Goal: Navigation & Orientation: Find specific page/section

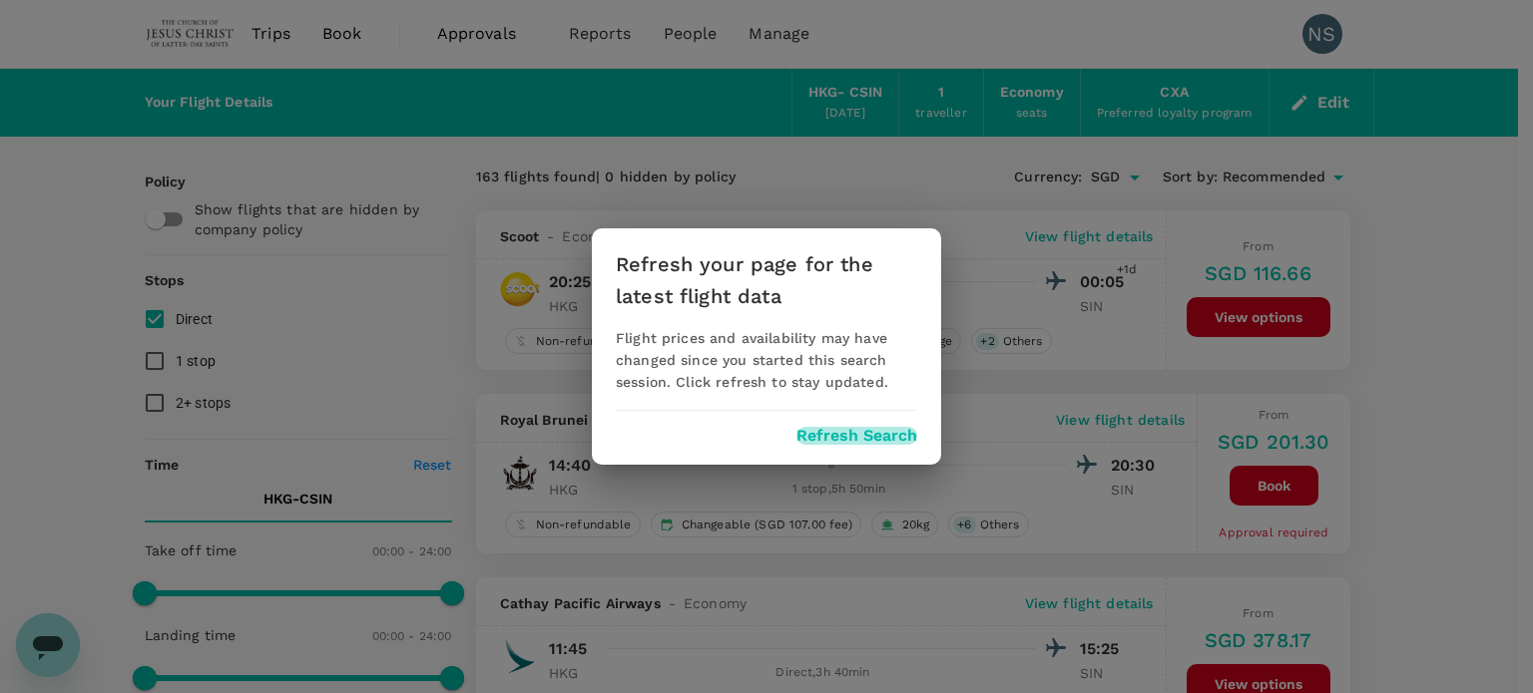
click at [858, 438] on button "Refresh Search" at bounding box center [856, 436] width 121 height 18
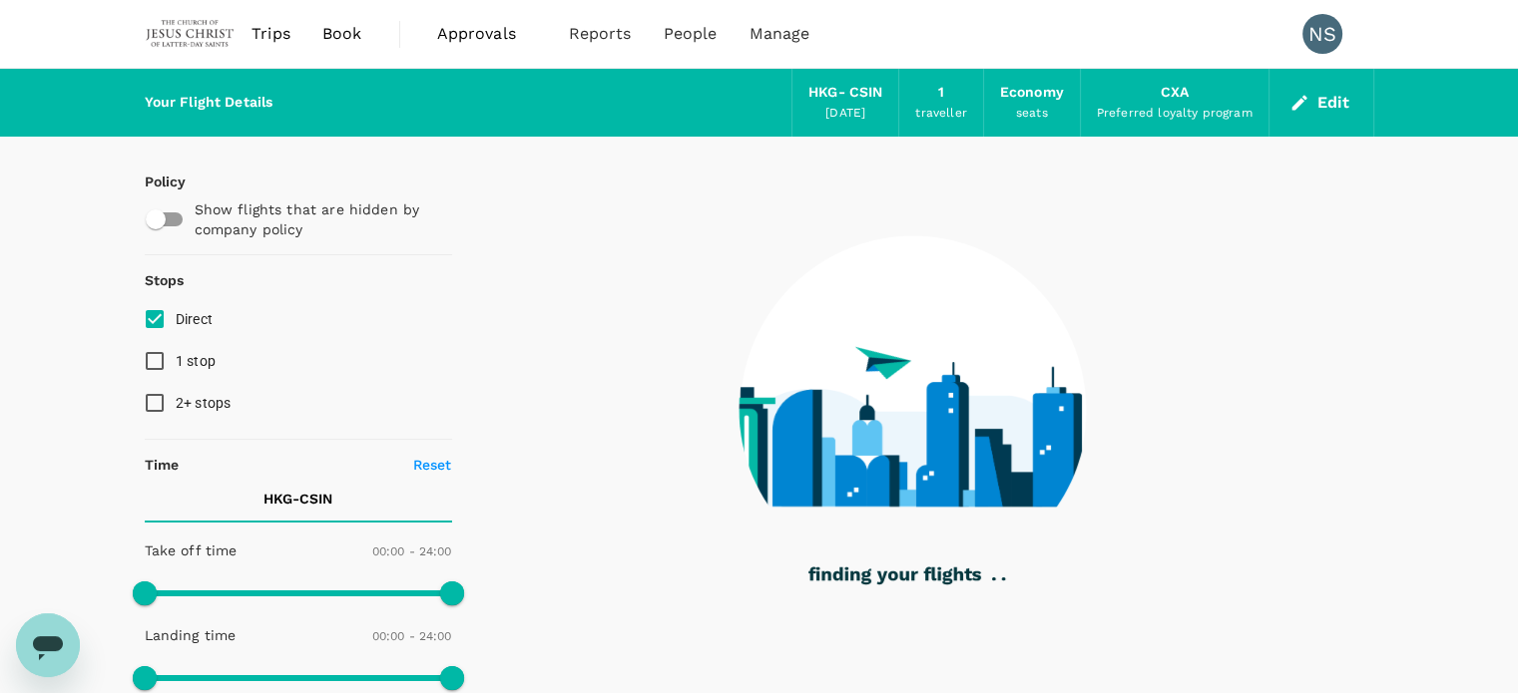
click at [287, 37] on span "Trips" at bounding box center [270, 34] width 39 height 24
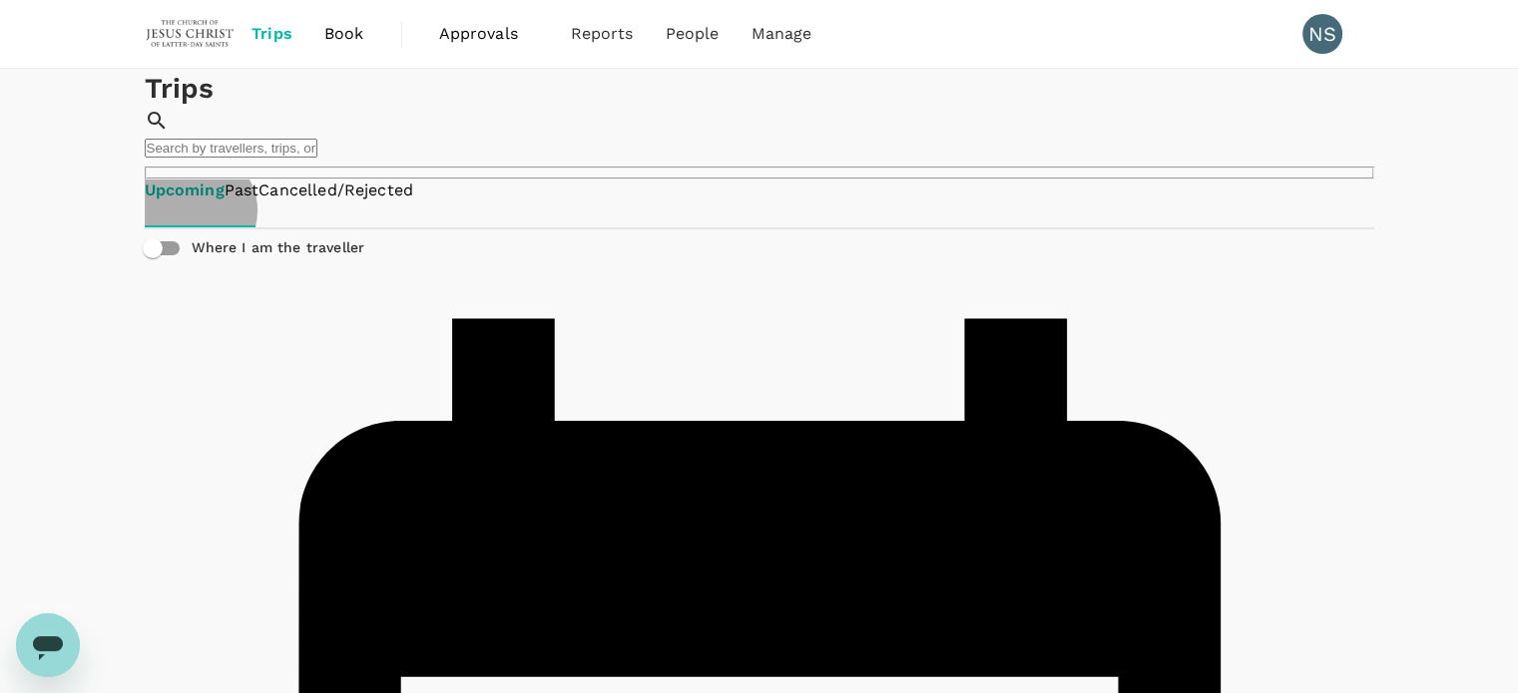
click at [259, 203] on link "Past" at bounding box center [241, 191] width 35 height 23
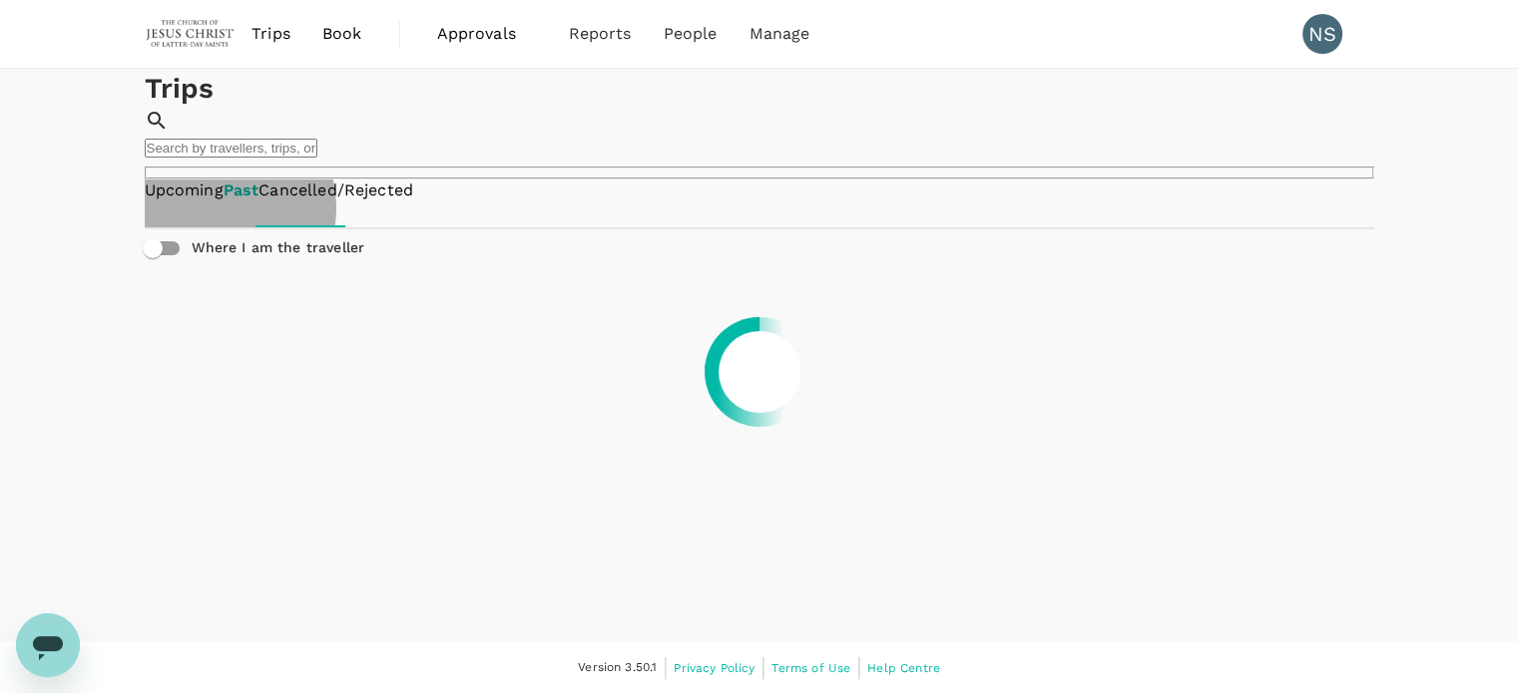
click at [413, 203] on link "Cancelled/Rejected" at bounding box center [335, 191] width 155 height 23
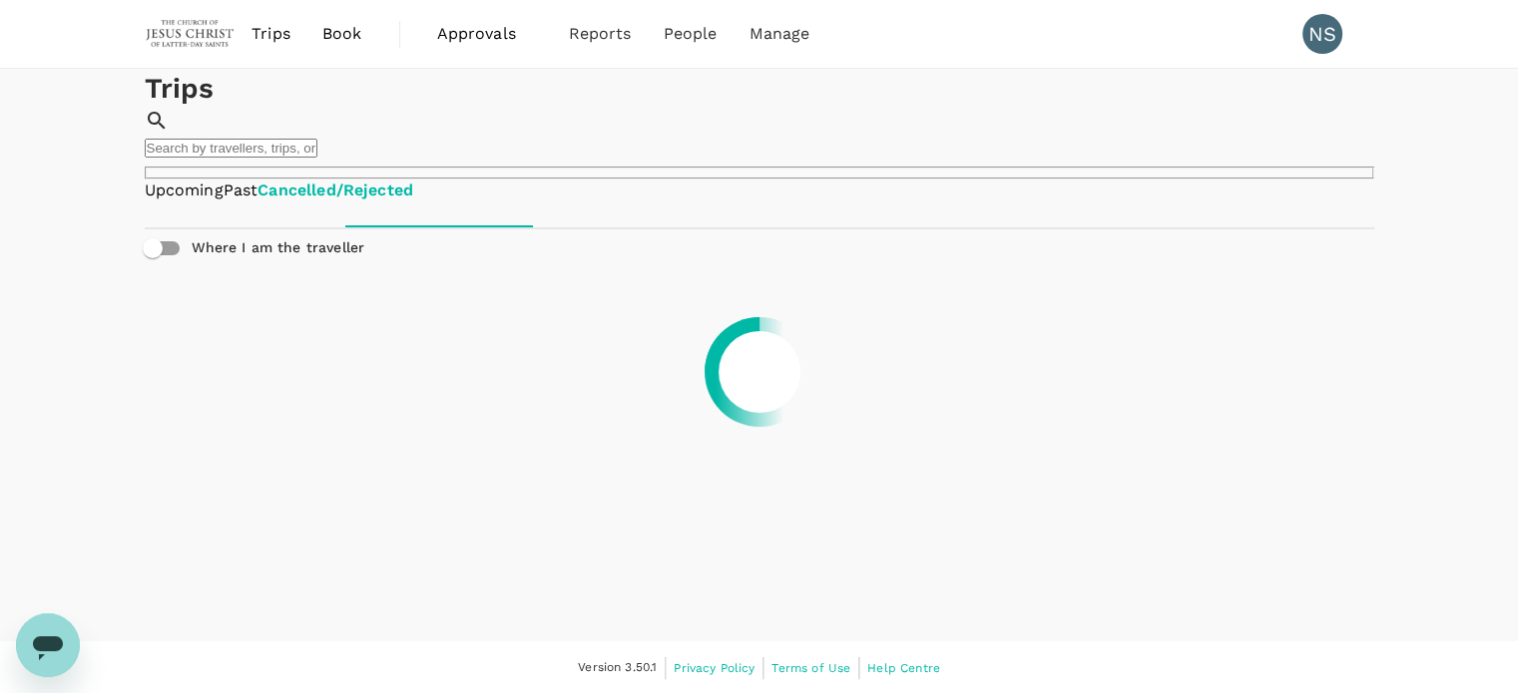
click at [495, 34] on span "Approvals" at bounding box center [487, 34] width 100 height 24
